Goal: Task Accomplishment & Management: Manage account settings

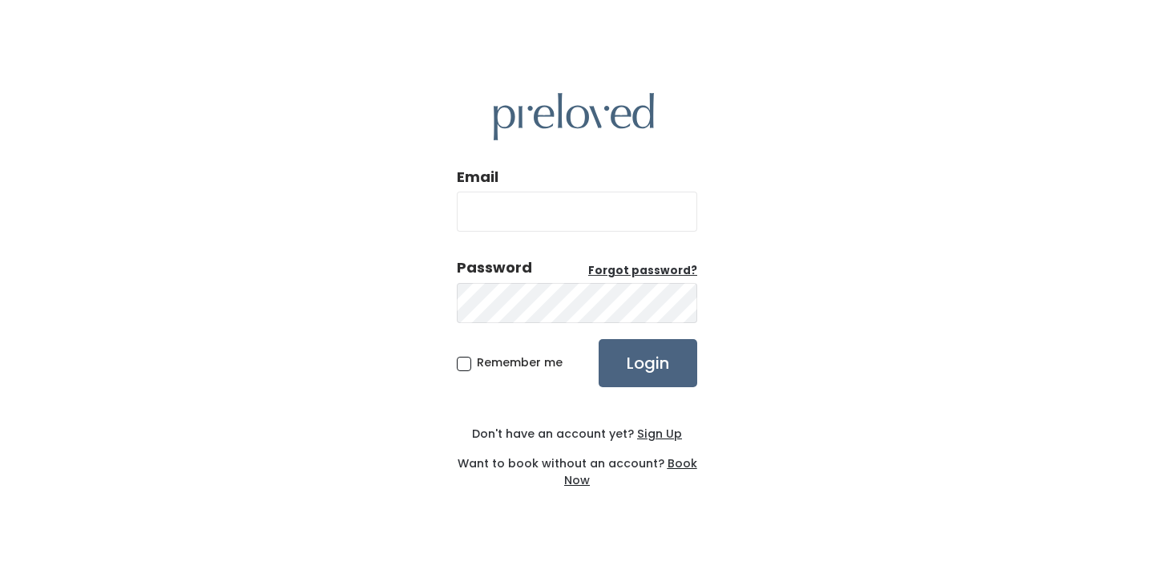
type input "julierlang@gmail.com"
click at [639, 359] on input "Login" at bounding box center [647, 363] width 99 height 48
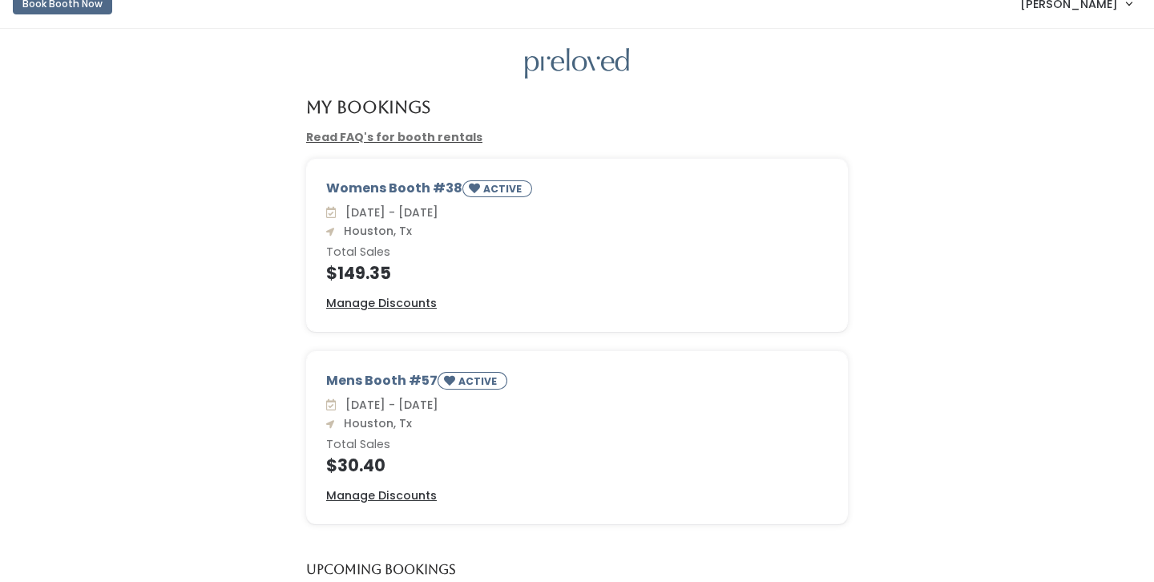
scroll to position [23, 0]
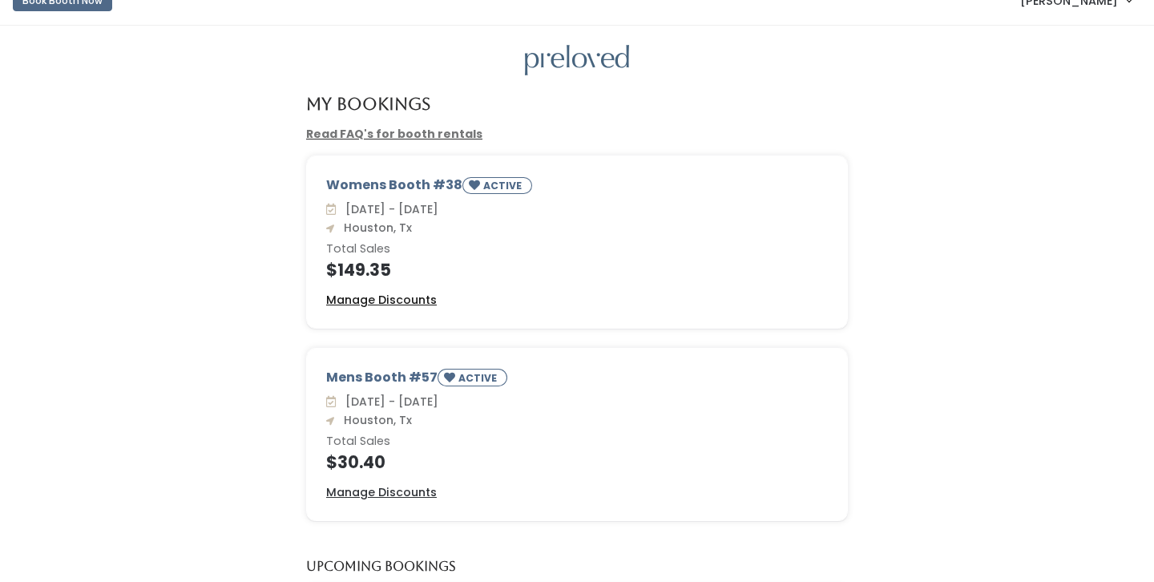
click at [383, 299] on u "Manage Discounts" at bounding box center [381, 300] width 111 height 16
click at [421, 490] on u "Manage Discounts" at bounding box center [381, 492] width 111 height 16
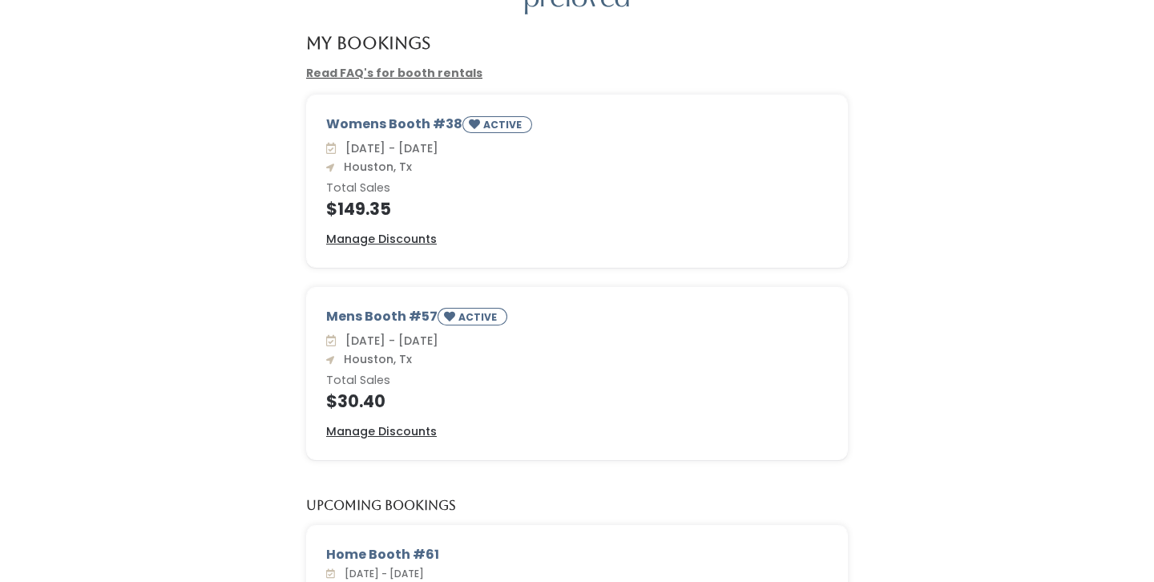
scroll to position [0, 0]
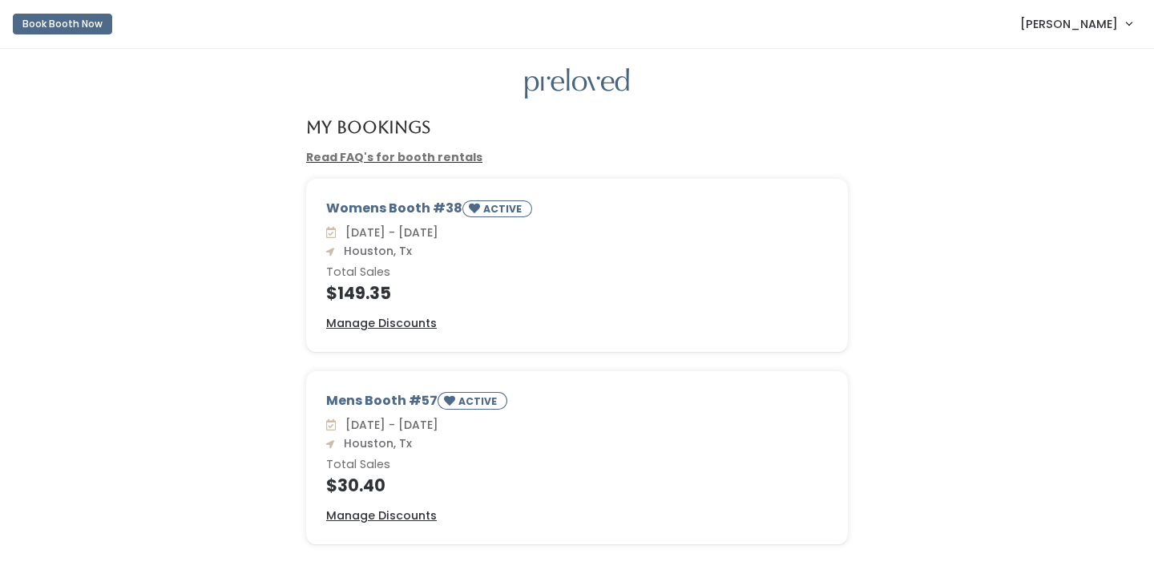
click at [1109, 22] on span "Julie Lang" at bounding box center [1069, 24] width 98 height 18
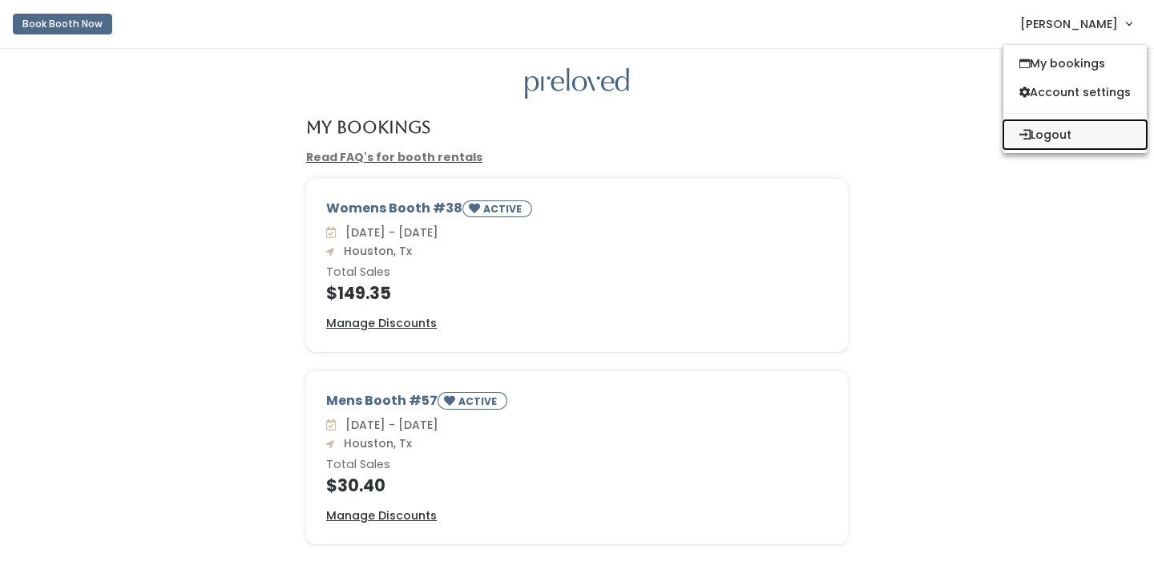
click at [1046, 135] on button "Logout" at bounding box center [1074, 134] width 143 height 29
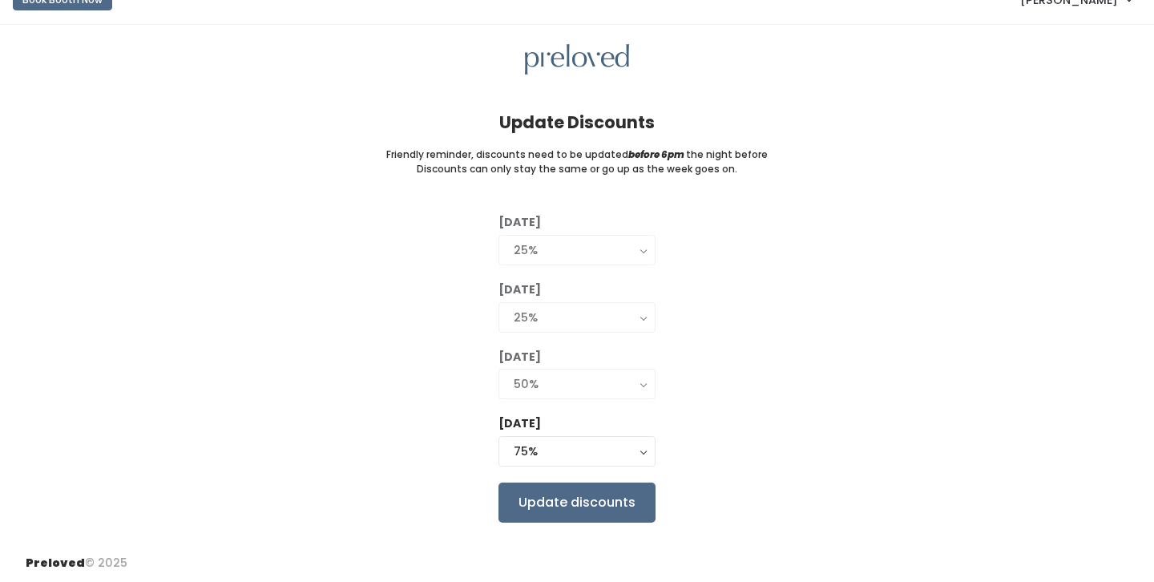
scroll to position [28, 0]
